Goal: Information Seeking & Learning: Learn about a topic

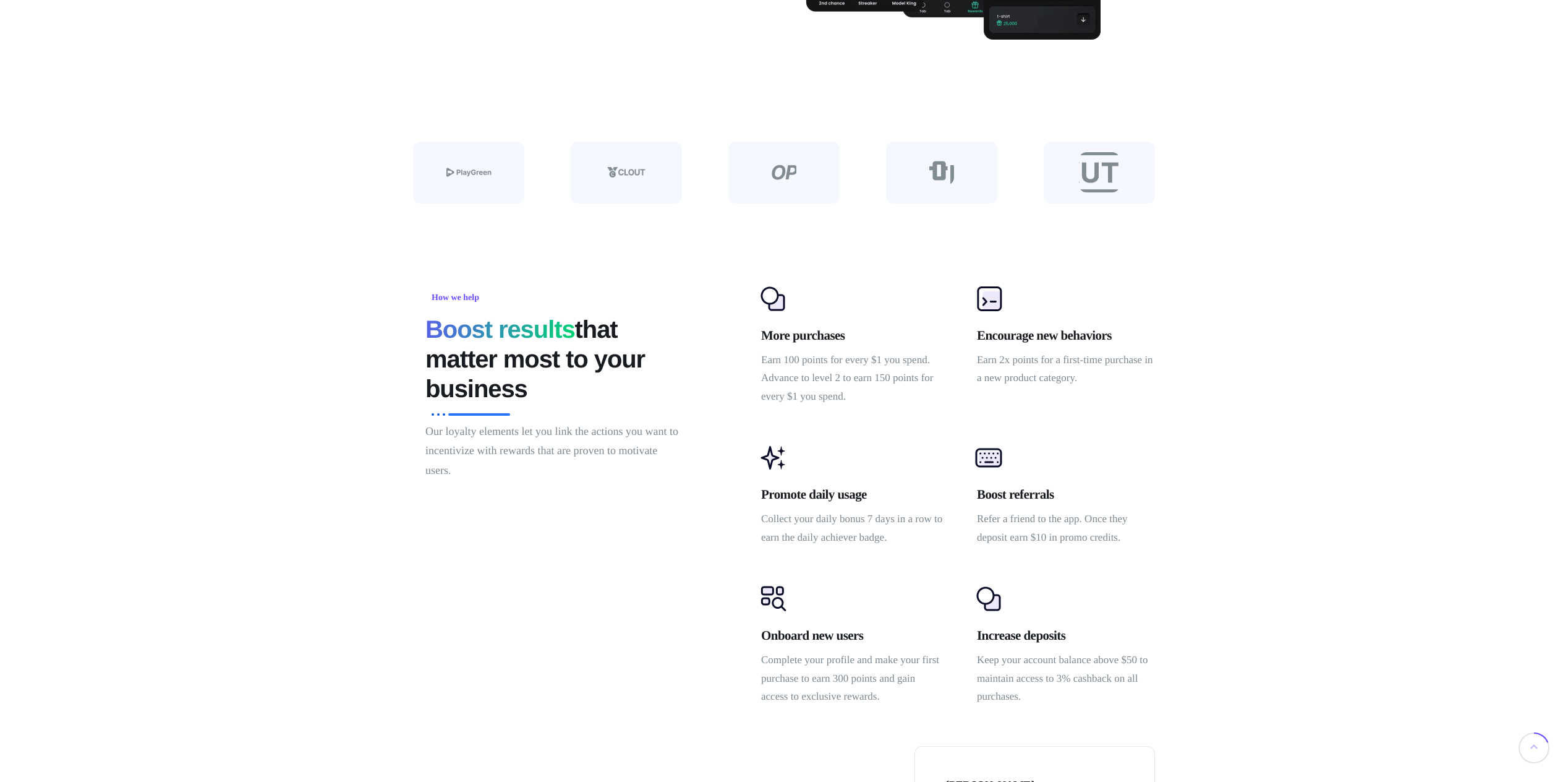
scroll to position [681, 0]
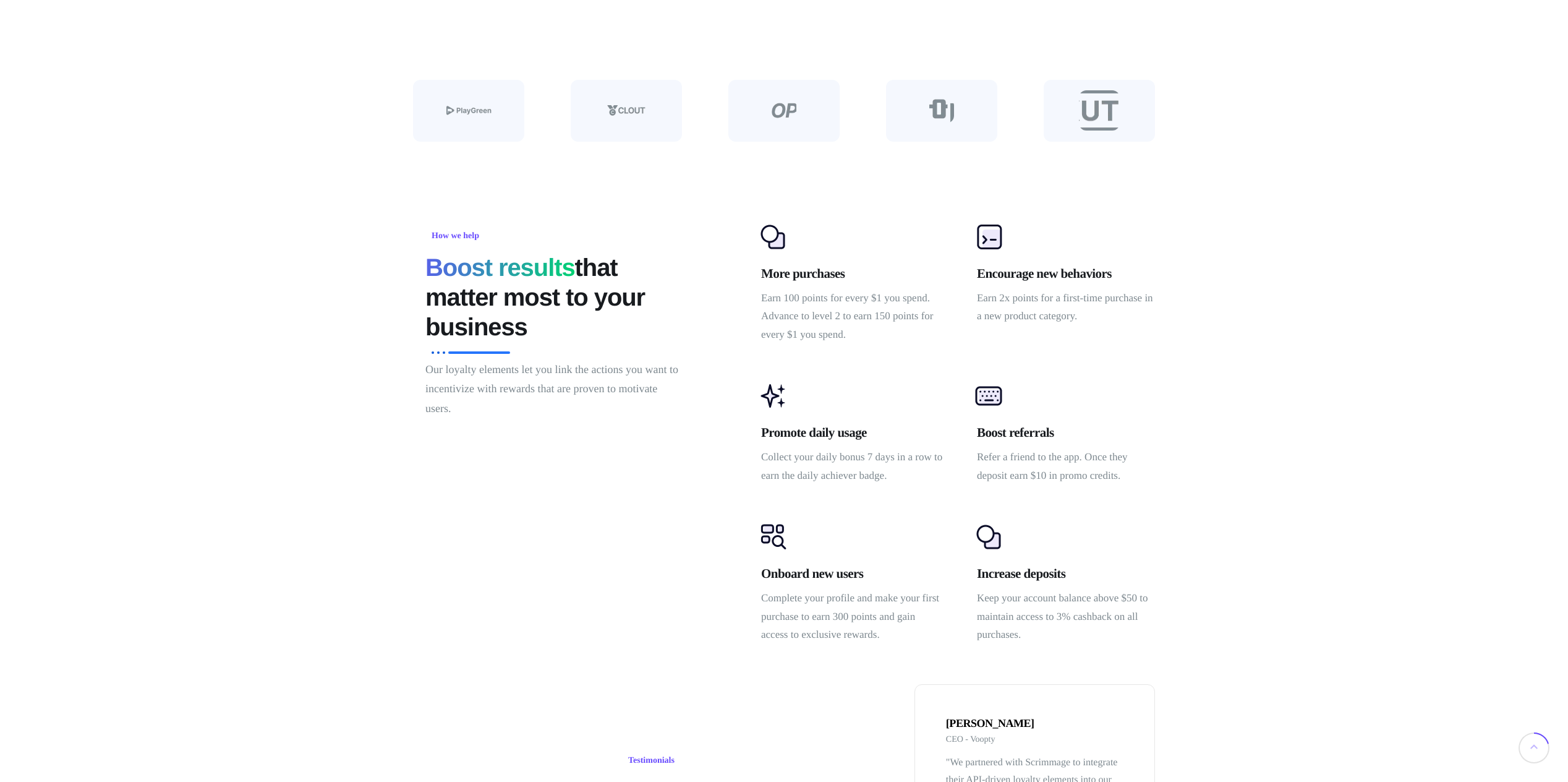
drag, startPoint x: 0, startPoint y: 0, endPoint x: 1234, endPoint y: 311, distance: 1272.6
click at [1234, 311] on div "How we help Boost results that matter most to your business Our loyalty element…" at bounding box center [790, 433] width 1568 height 447
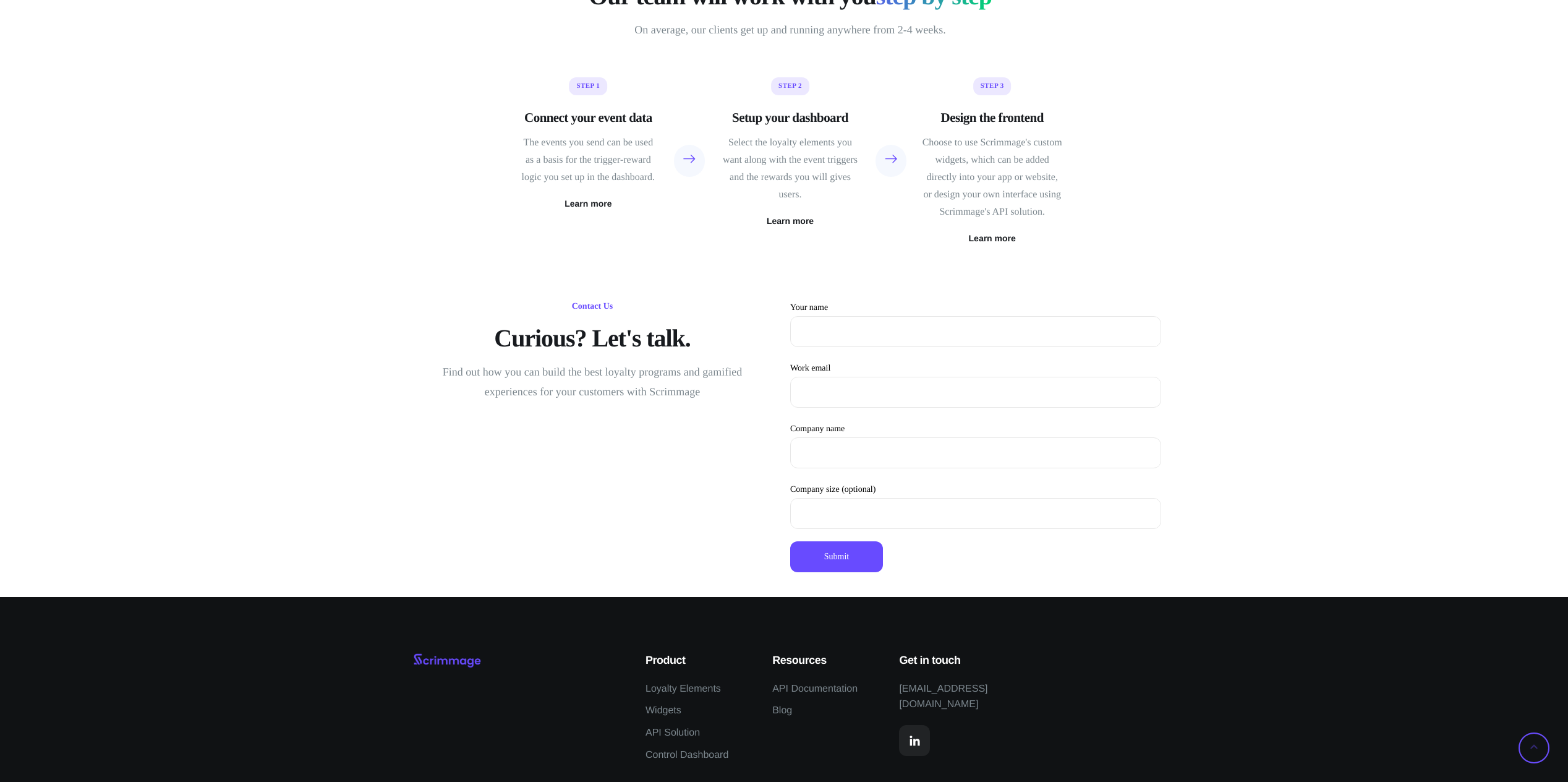
scroll to position [3354, 0]
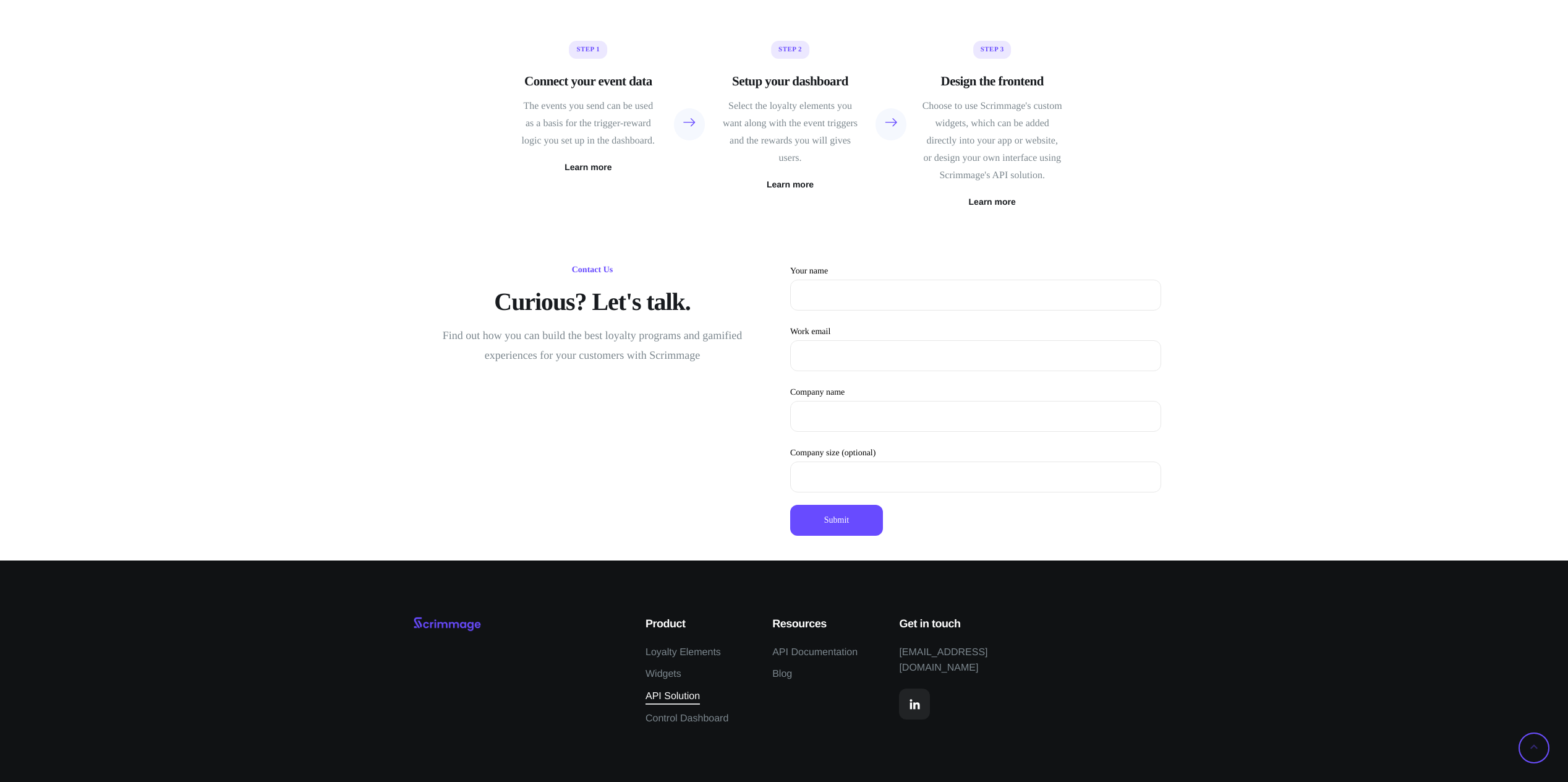
click at [680, 695] on span "API Solution" at bounding box center [673, 696] width 54 height 16
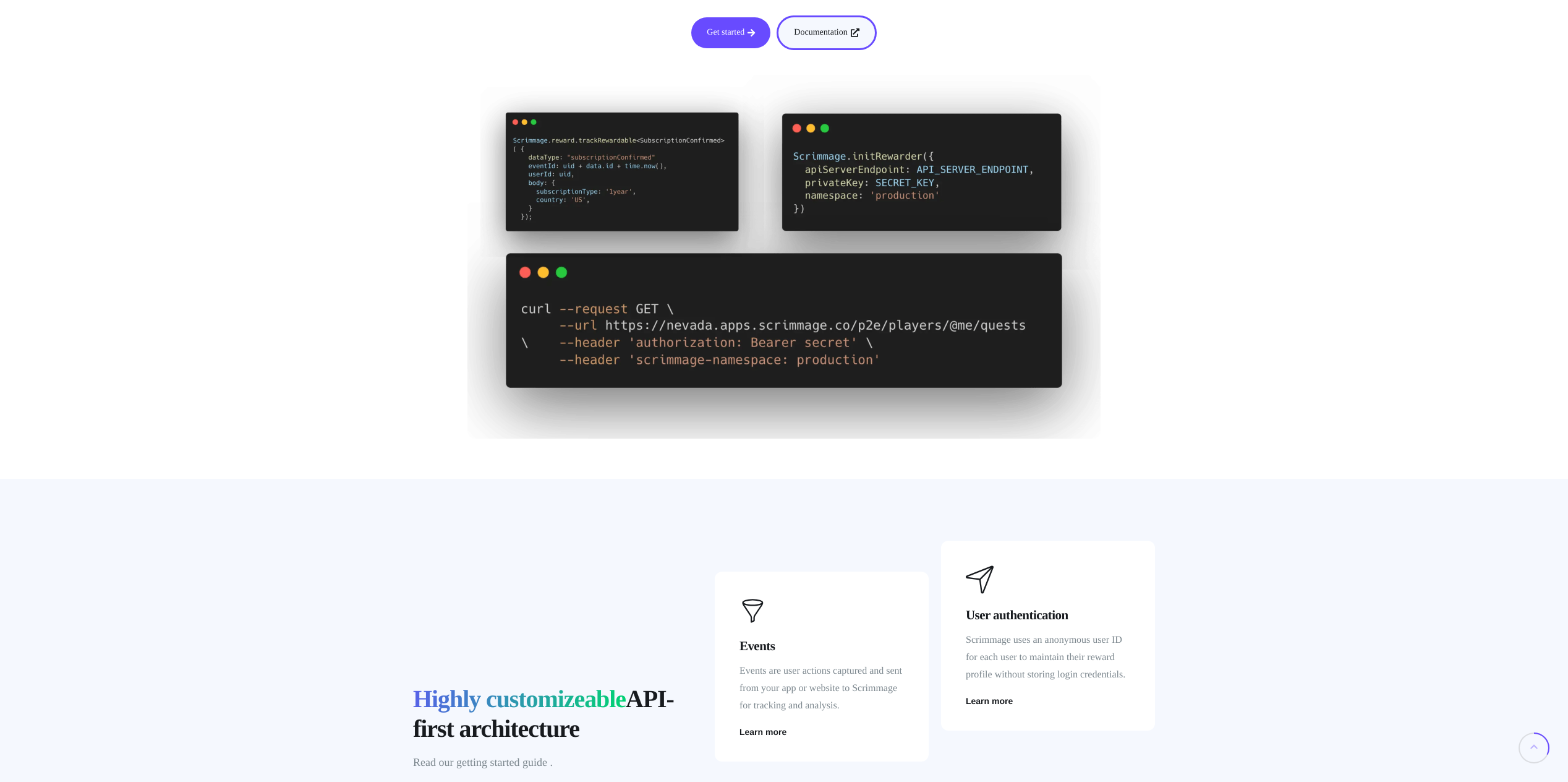
scroll to position [371, 0]
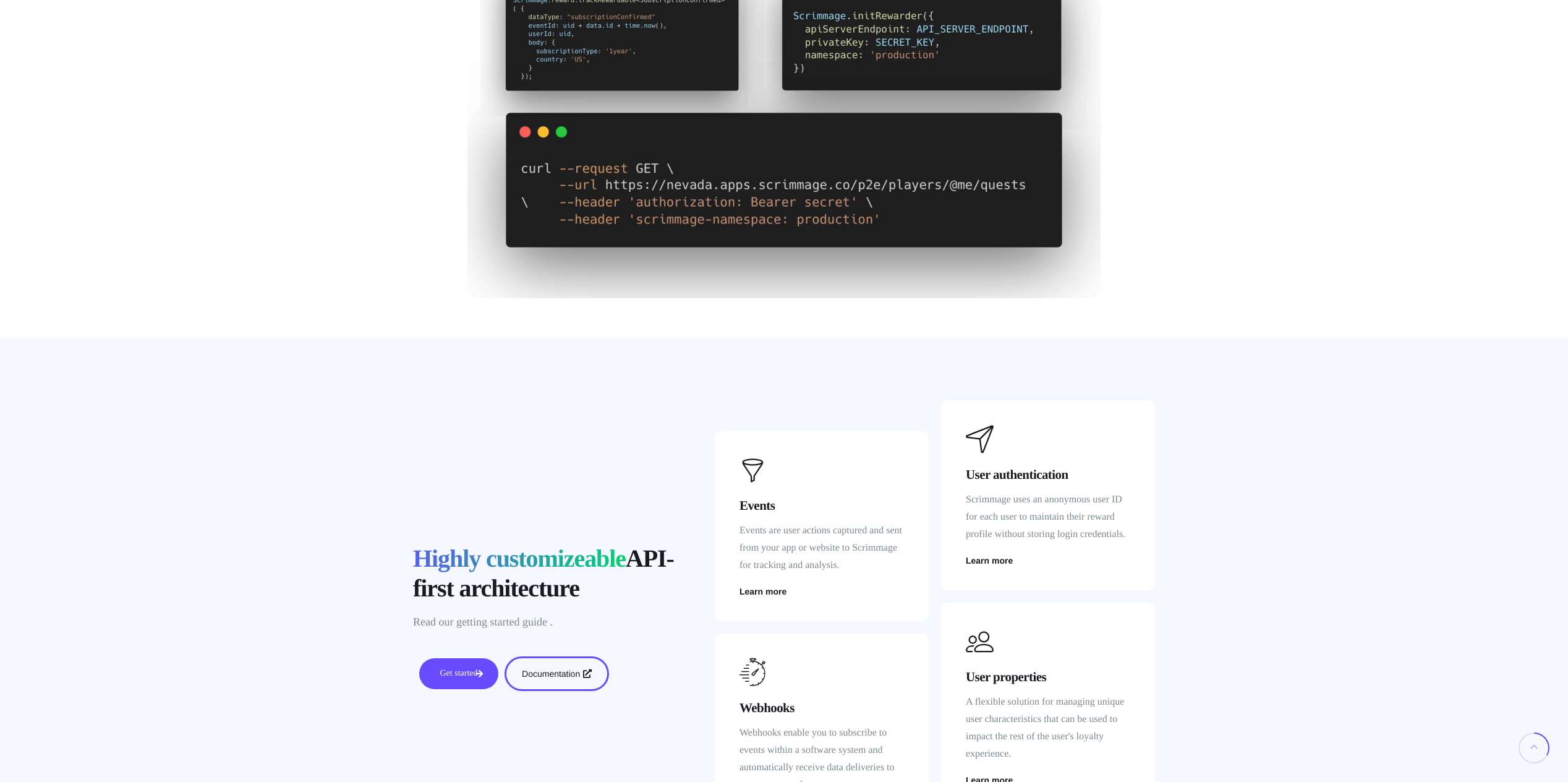
click at [461, 675] on link "Get started" at bounding box center [459, 673] width 79 height 31
click at [777, 592] on span "Learn more" at bounding box center [763, 592] width 47 height 9
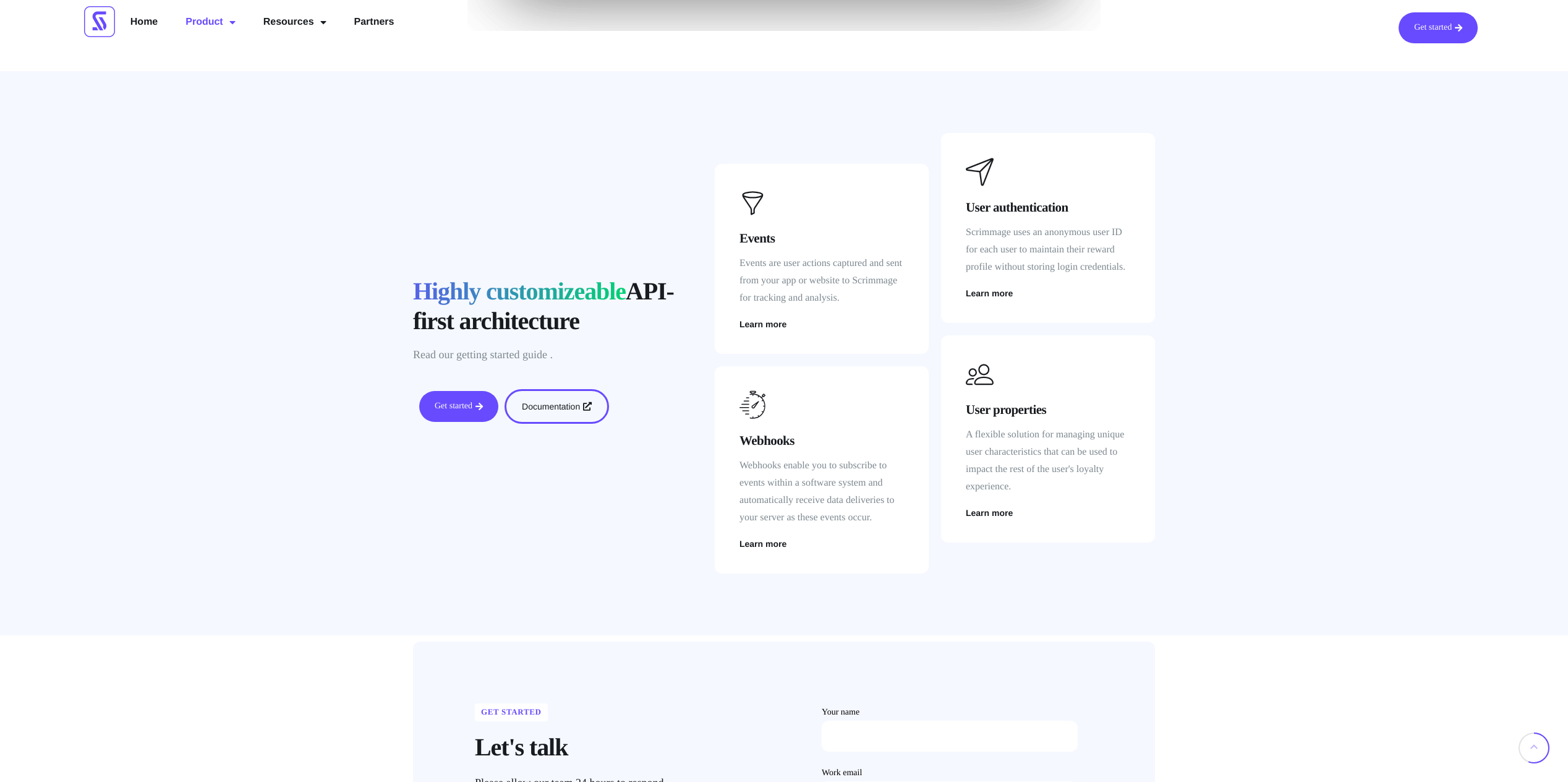
scroll to position [628, 0]
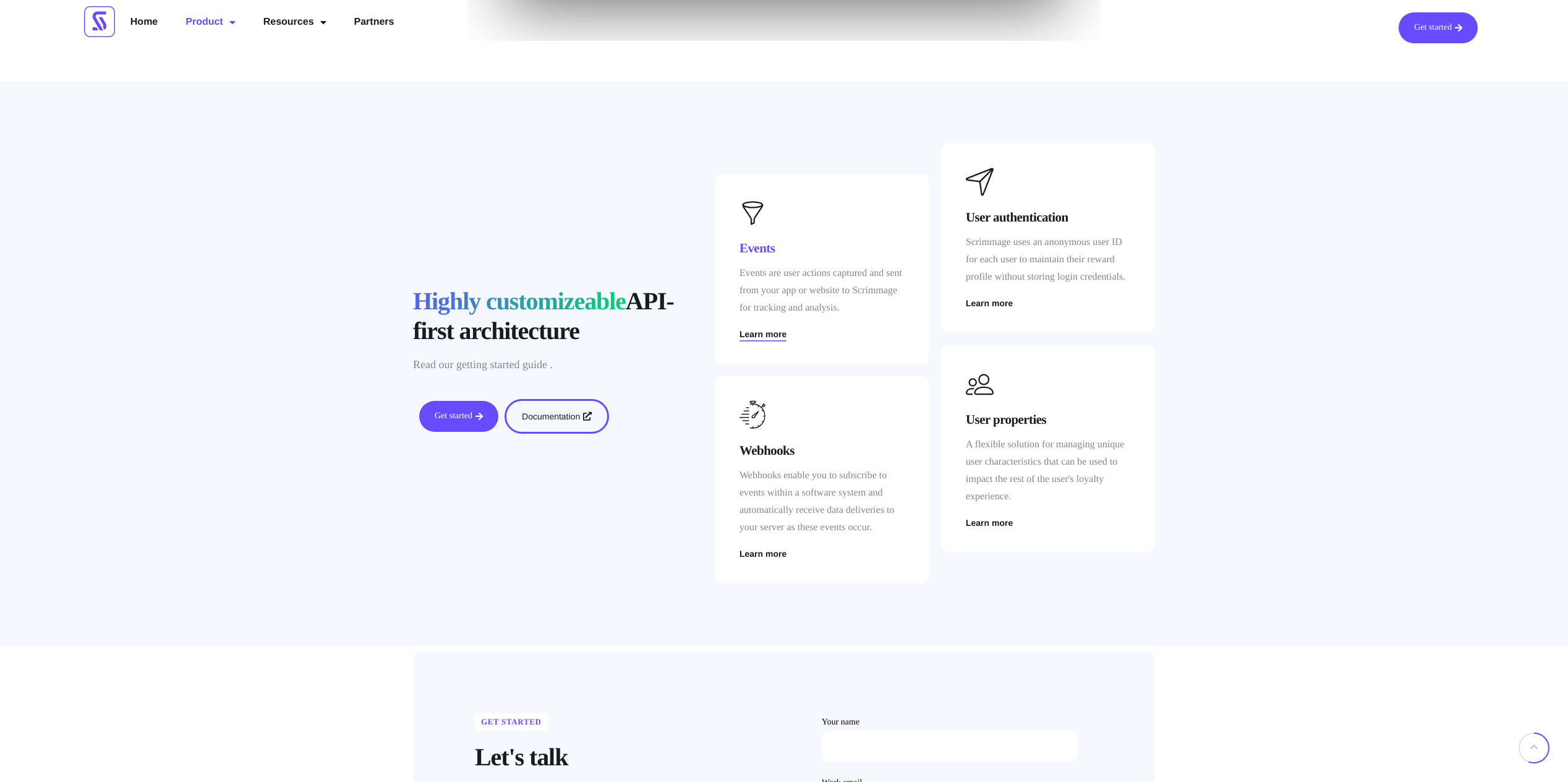
click at [760, 329] on span "Learn more" at bounding box center [763, 334] width 47 height 9
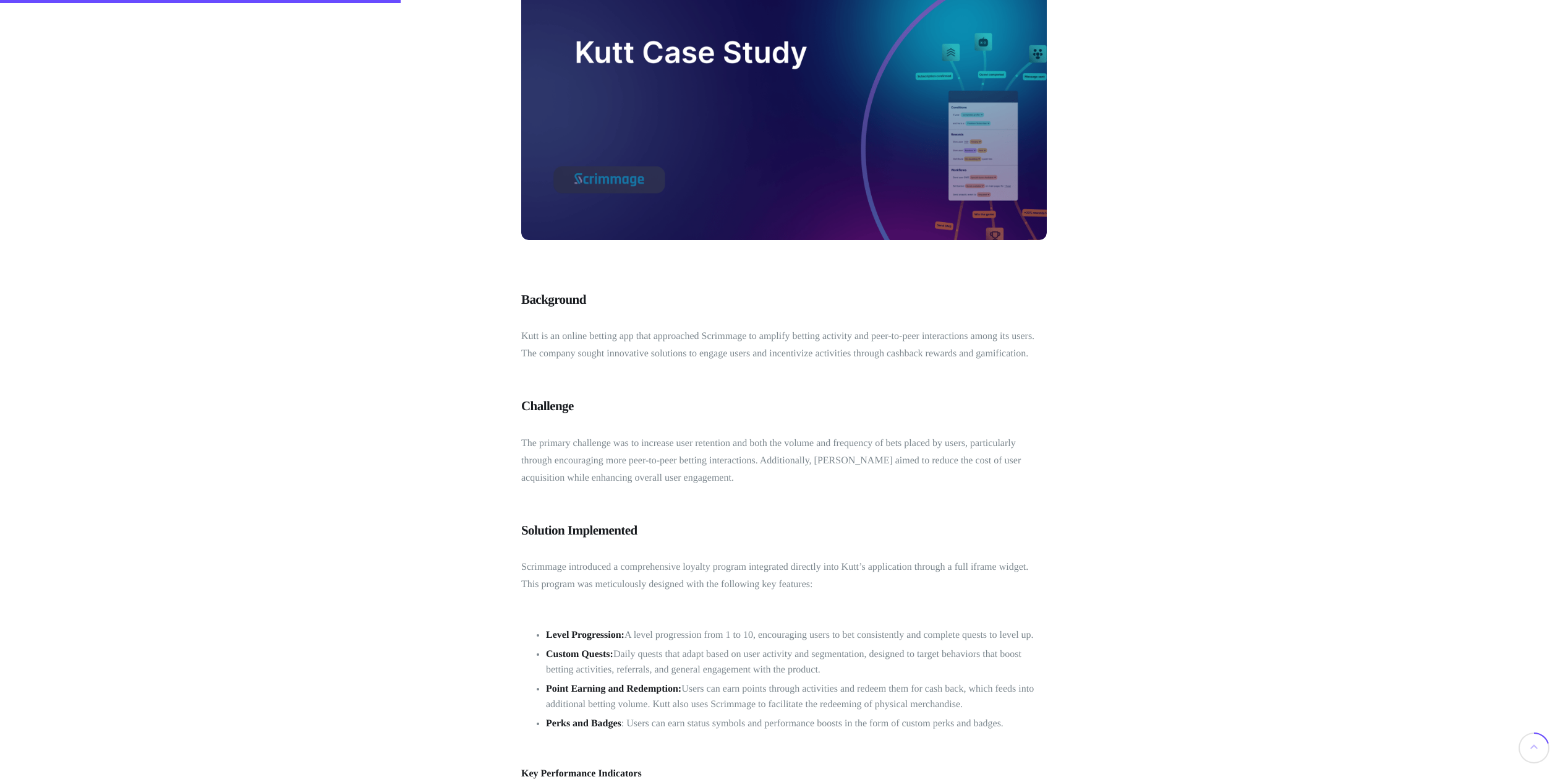
scroll to position [309, 0]
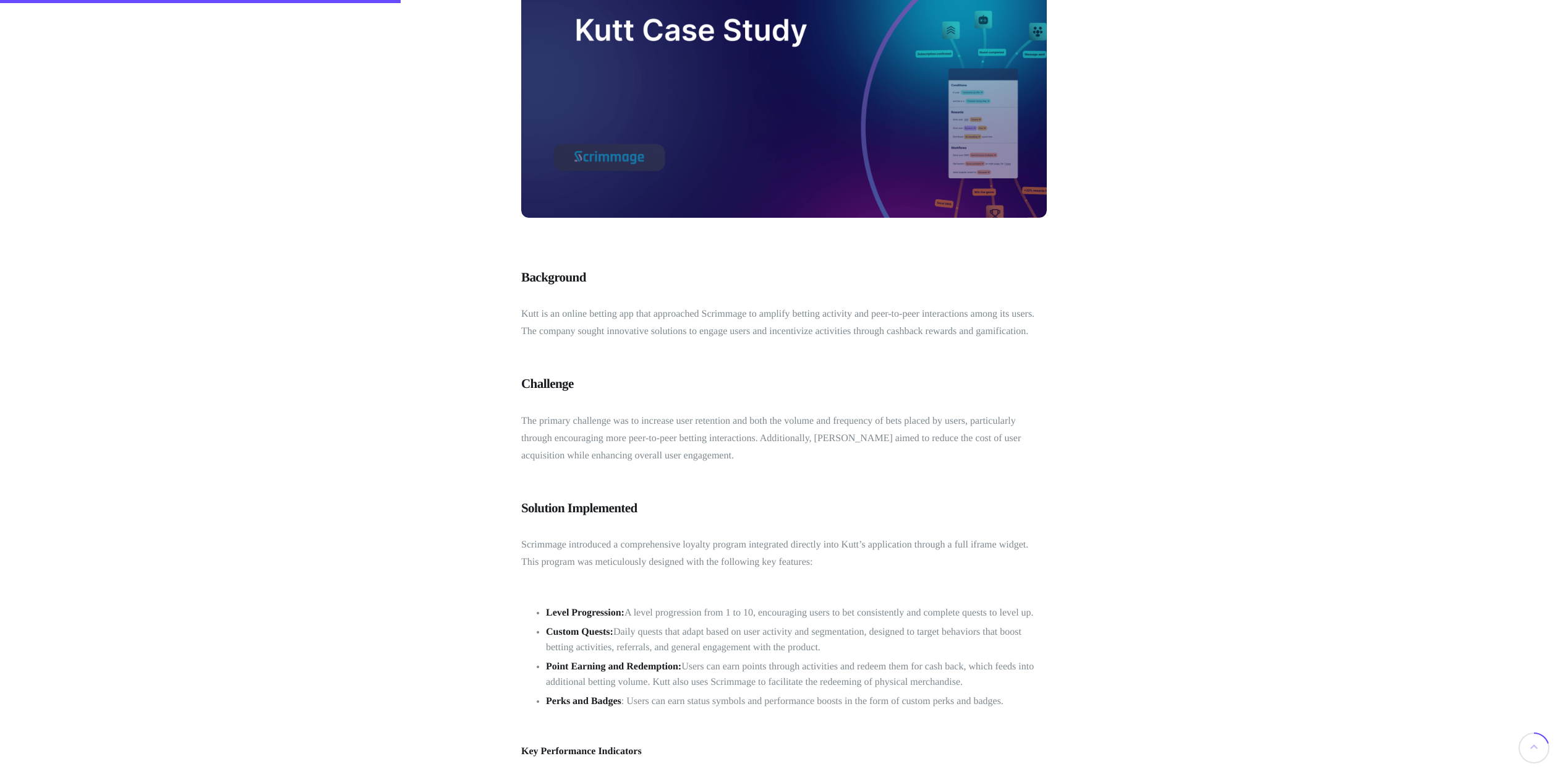
drag, startPoint x: 486, startPoint y: 633, endPoint x: 480, endPoint y: 648, distance: 16.2
drag, startPoint x: 480, startPoint y: 648, endPoint x: 376, endPoint y: 482, distance: 195.9
click at [376, 482] on div "Case Study , Gamification Kutt Case Study: Enhancing User Engagement and Bettin…" at bounding box center [784, 772] width 1568 height 2052
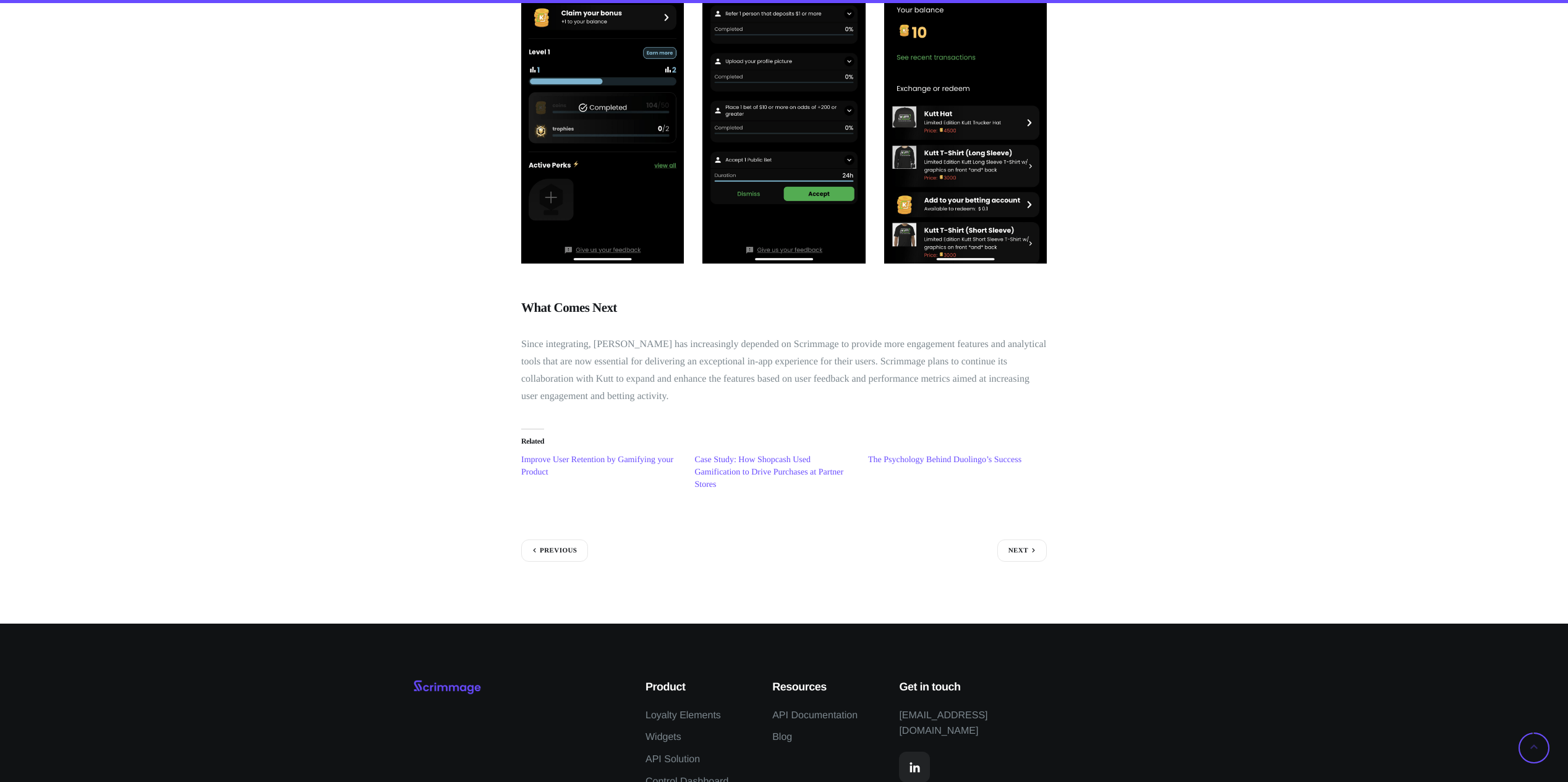
scroll to position [1547, 0]
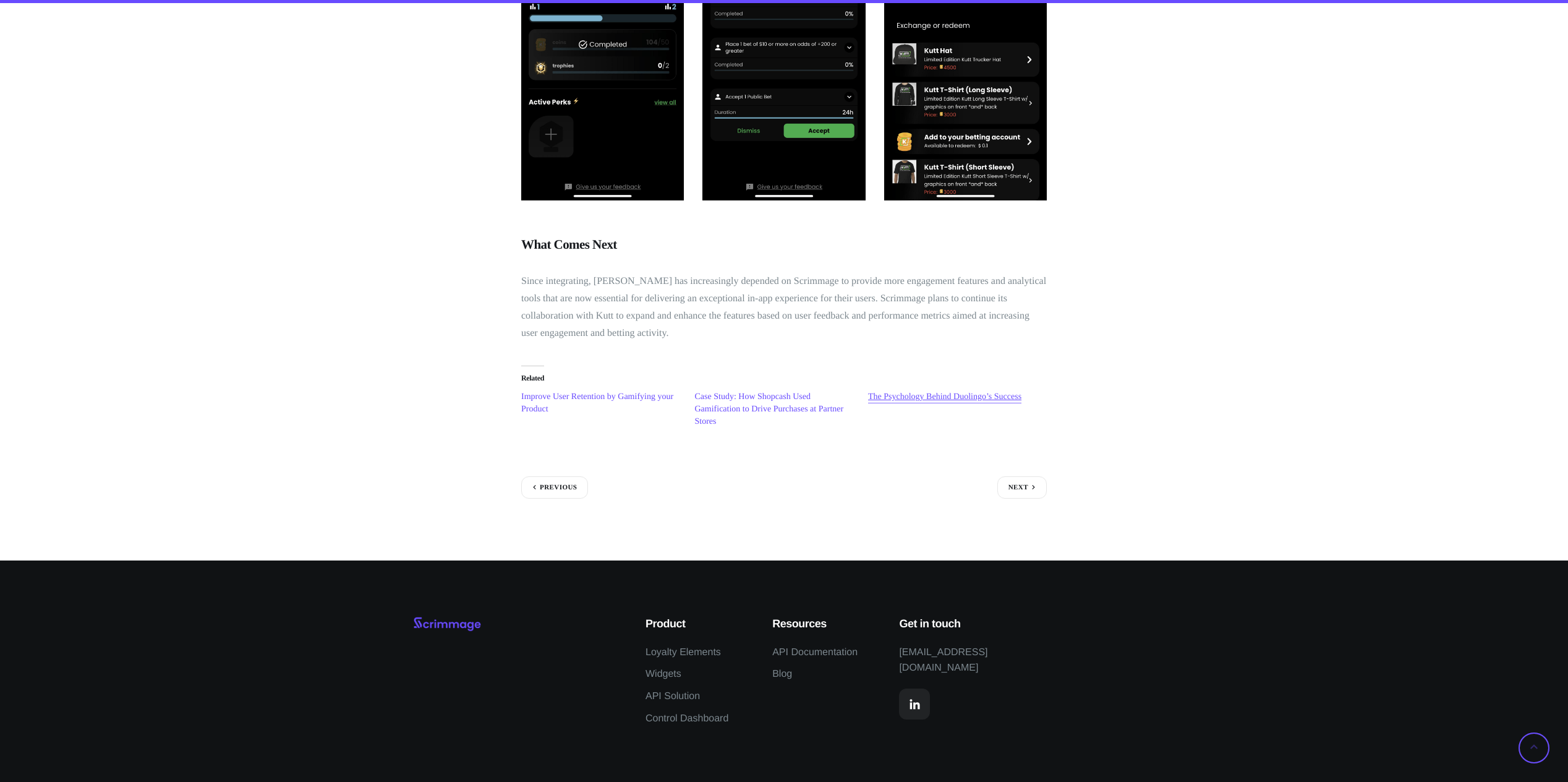
click at [966, 397] on link "The Psychology Behind Duolingo’s Success" at bounding box center [945, 397] width 154 height 10
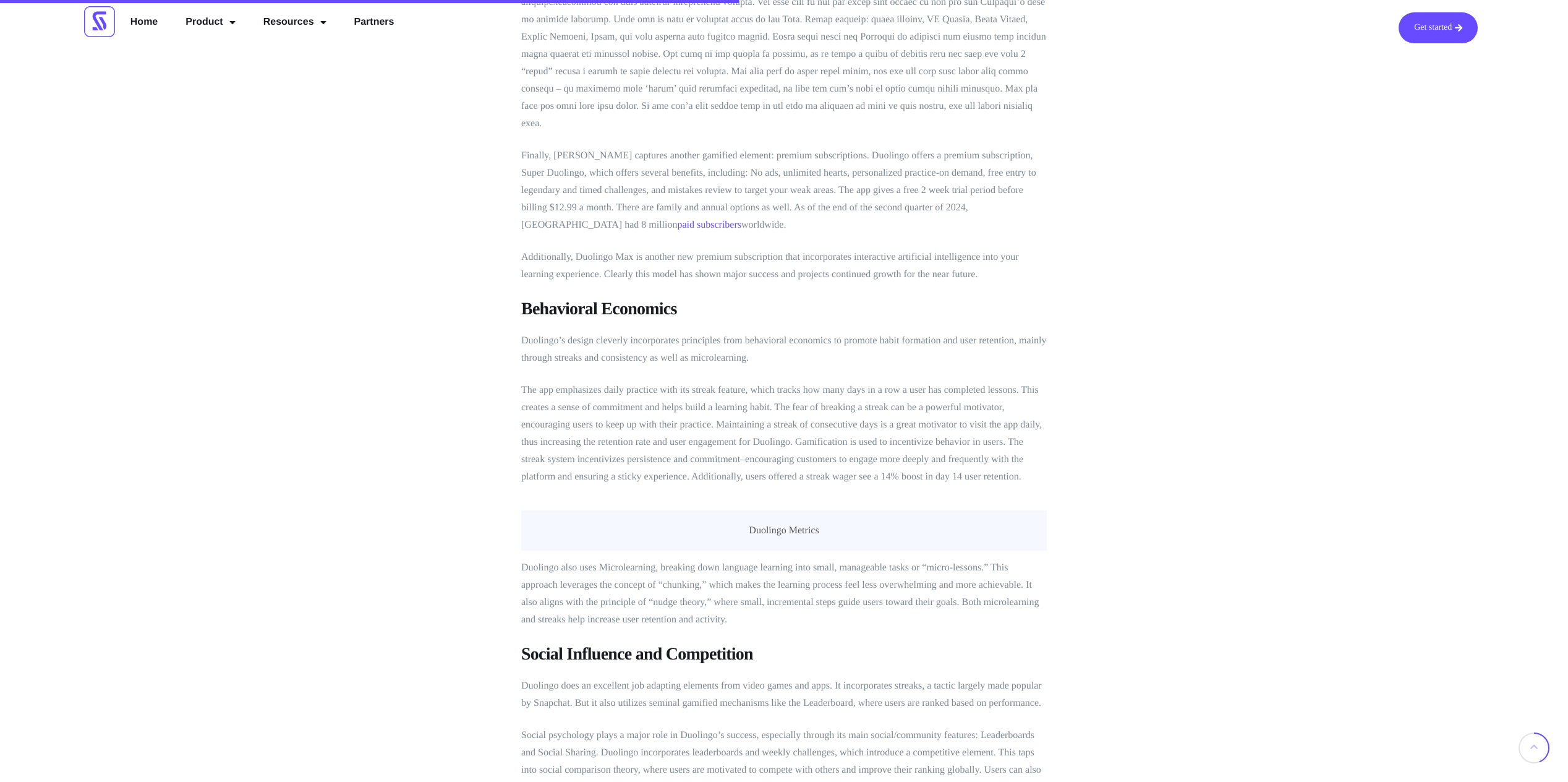
scroll to position [1793, 0]
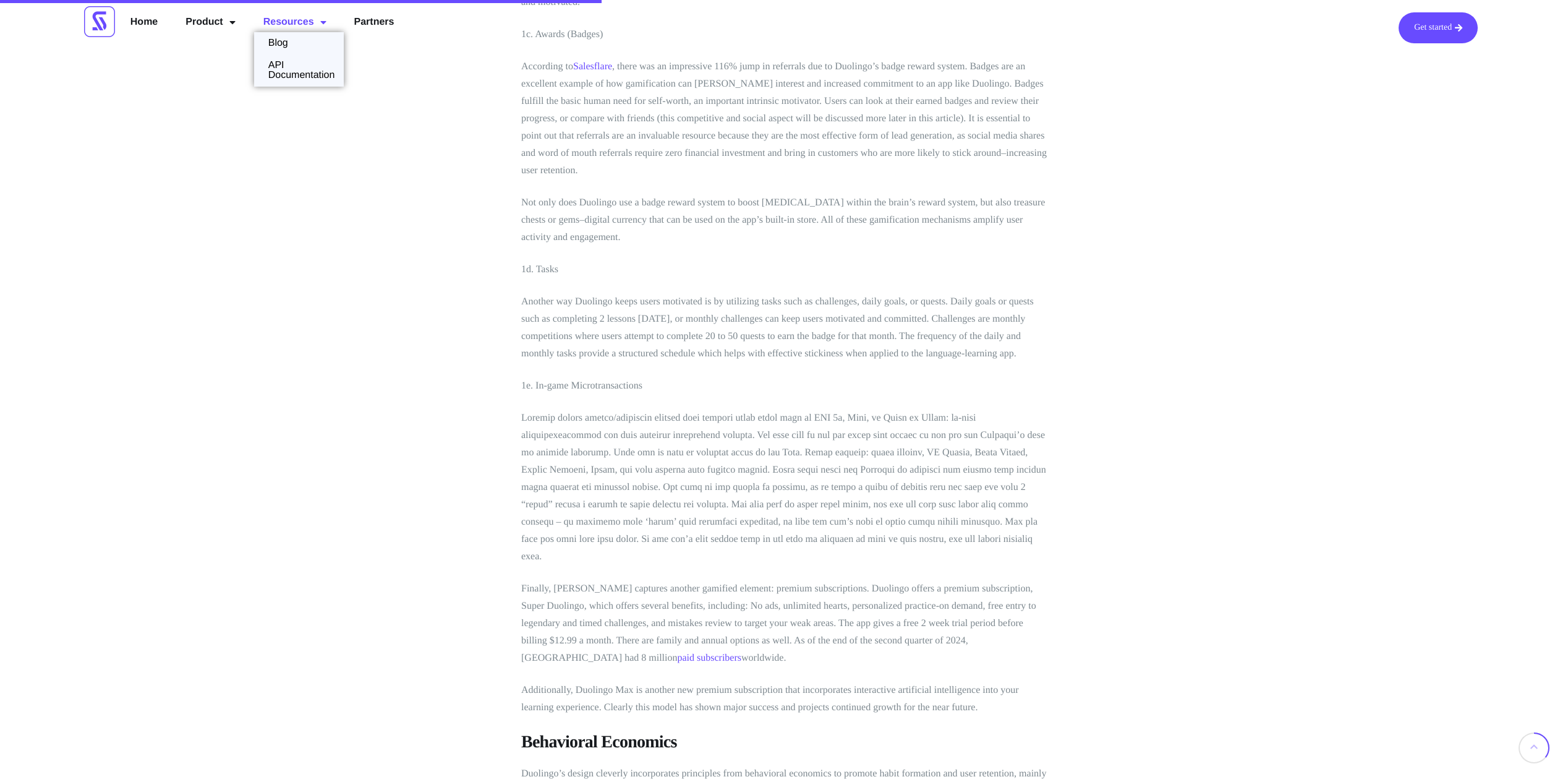
click at [302, 48] on li "Blog" at bounding box center [299, 43] width 90 height 22
click at [281, 40] on link "Blog" at bounding box center [276, 43] width 44 height 10
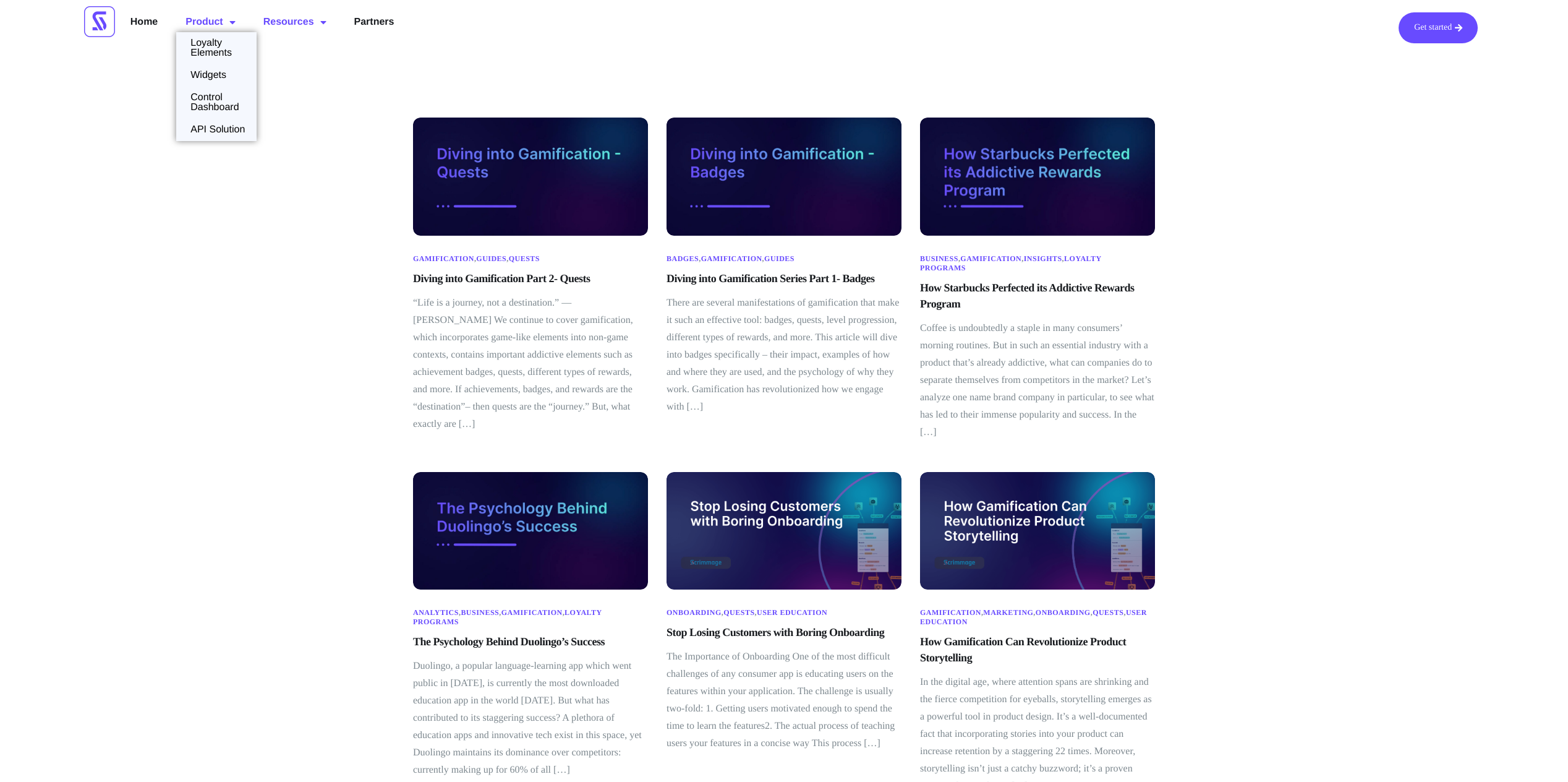
click at [225, 25] on span "Menu" at bounding box center [229, 22] width 12 height 22
